Goal: Check status: Check status

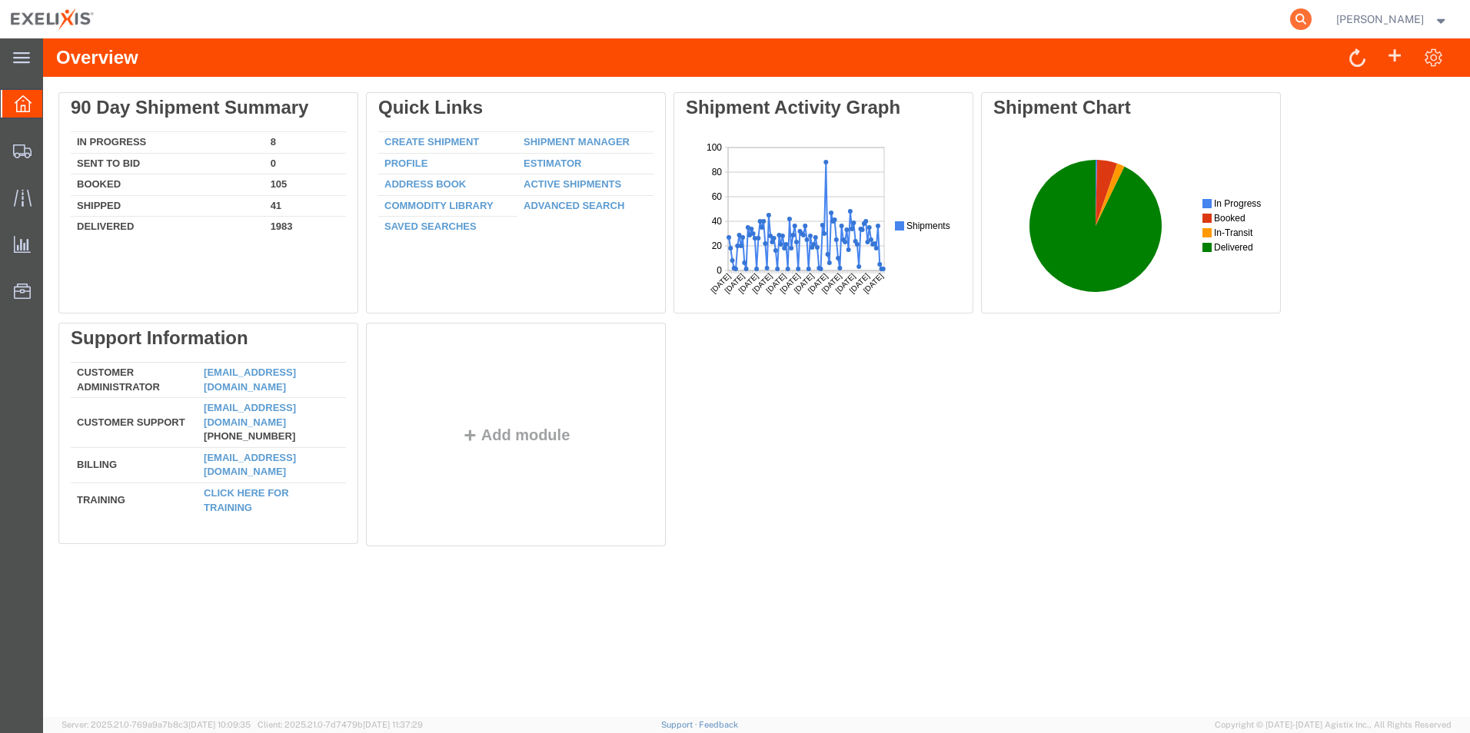
click at [1312, 16] on icon at bounding box center [1301, 19] width 22 height 22
click at [1029, 23] on input "search" at bounding box center [1056, 19] width 467 height 37
paste input "716916588"
type input "716916588"
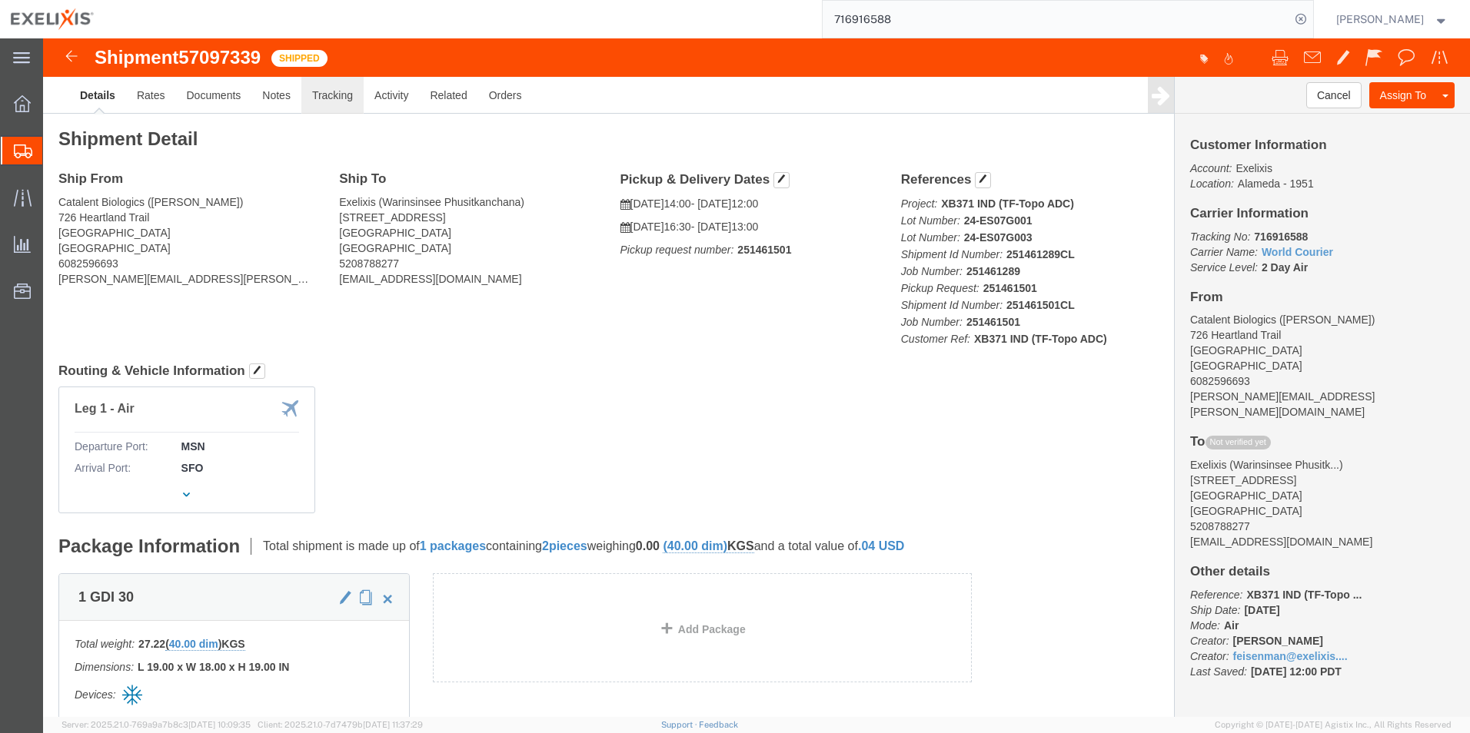
click link "Tracking"
